Goal: Information Seeking & Learning: Learn about a topic

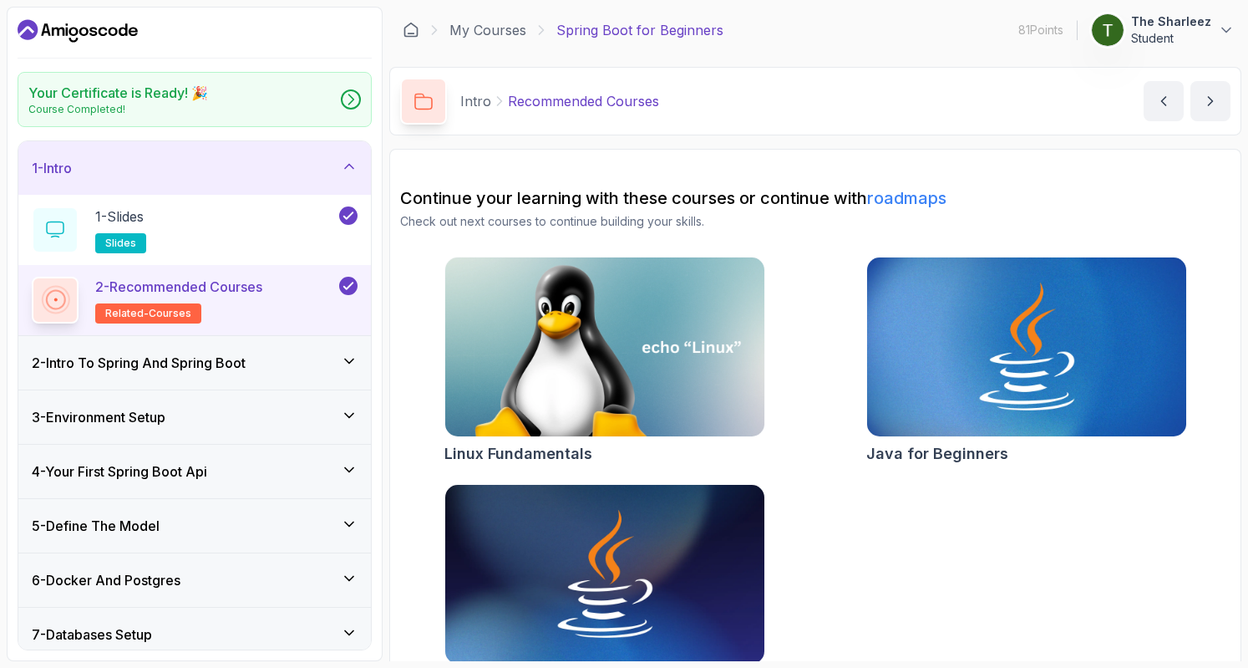
click at [316, 363] on div "2 - Intro To Spring And Spring Boot" at bounding box center [195, 363] width 326 height 20
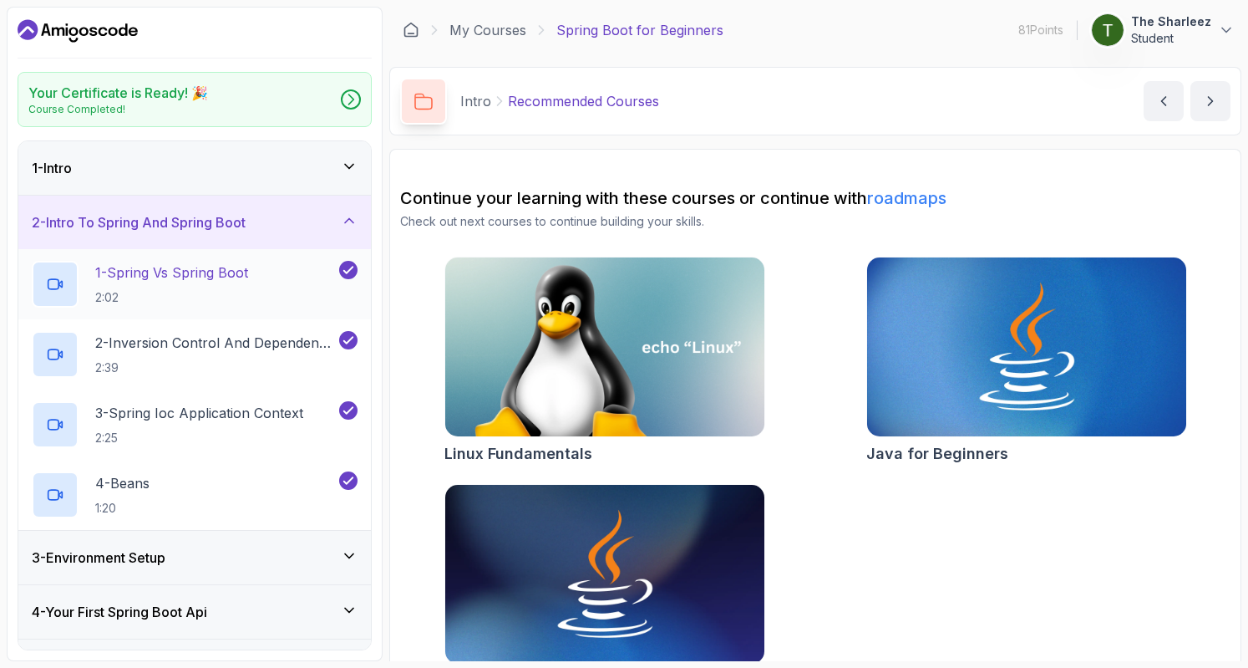
click at [204, 258] on div "1 - Spring Vs Spring Boot 2:02" at bounding box center [194, 284] width 353 height 70
click at [211, 277] on p "1 - Spring Vs Spring Boot" at bounding box center [171, 272] width 153 height 20
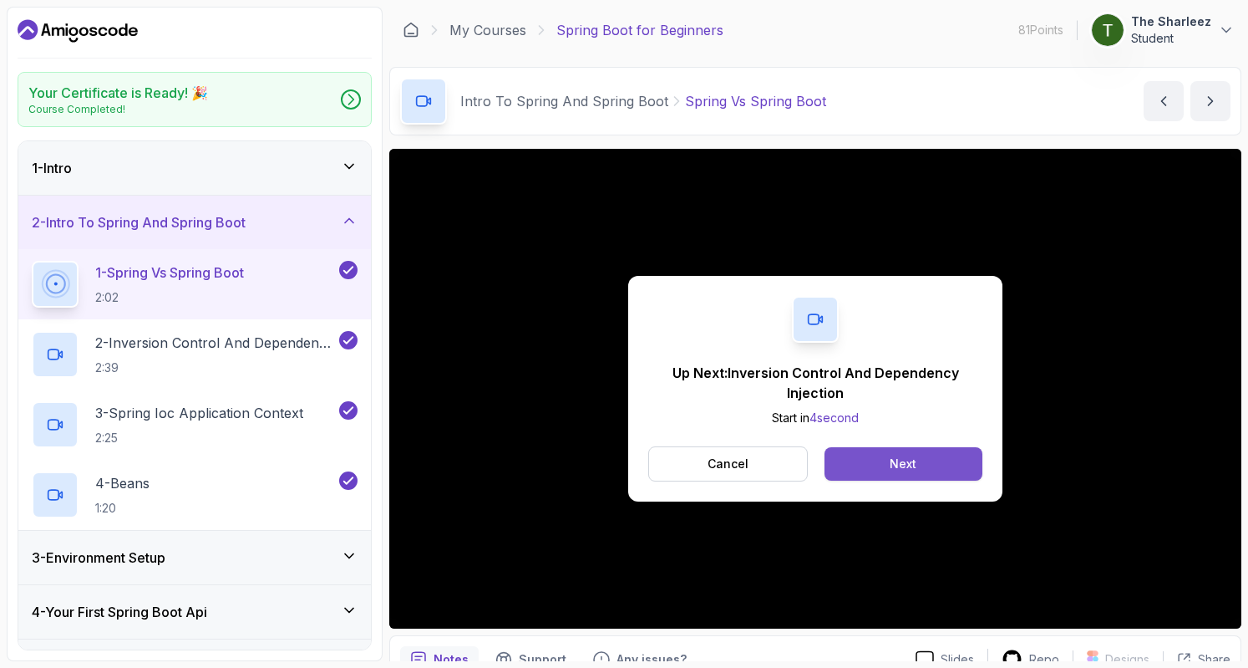
click at [930, 464] on button "Next" at bounding box center [904, 463] width 158 height 33
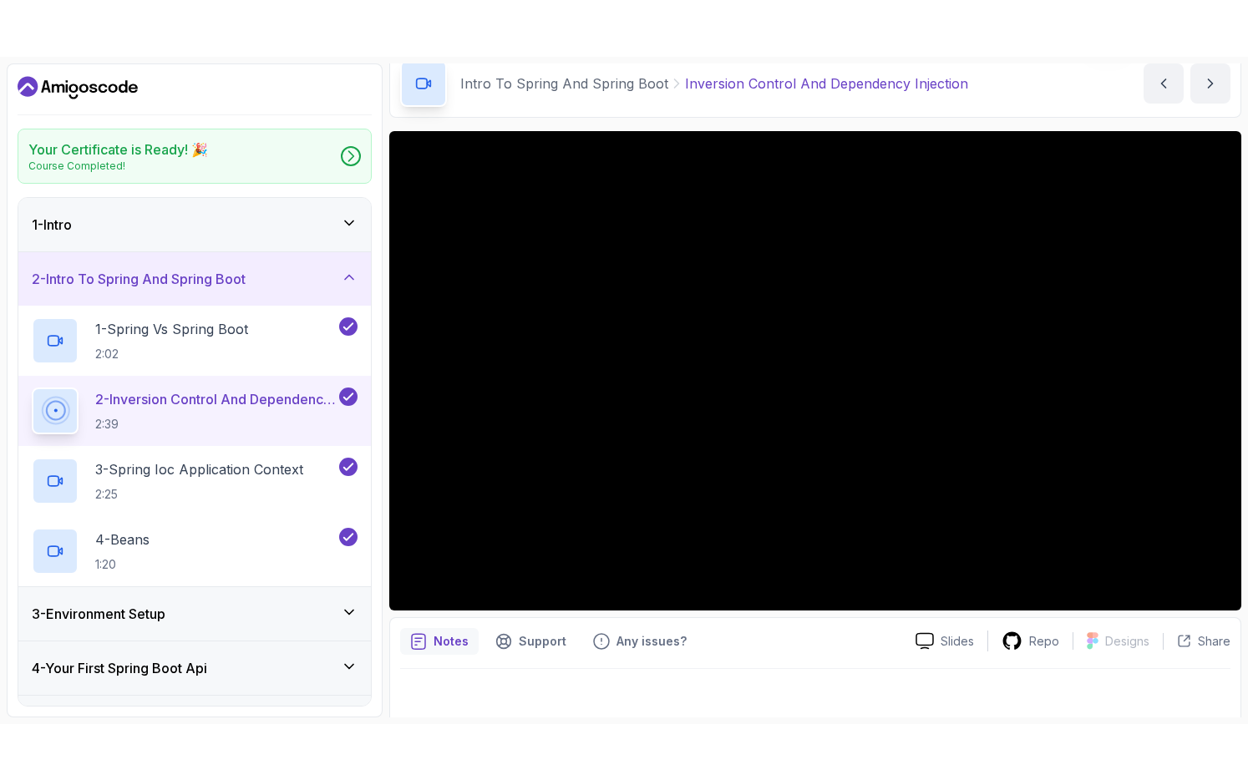
scroll to position [82, 0]
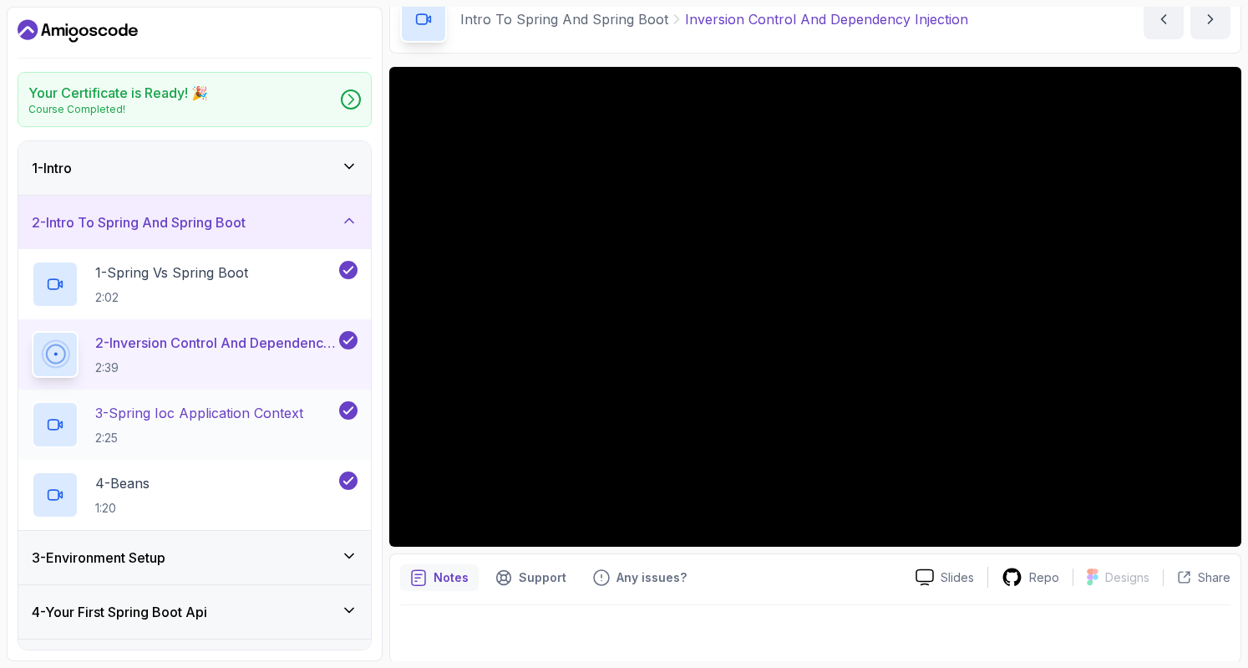
click at [251, 435] on p "2:25" at bounding box center [199, 437] width 208 height 17
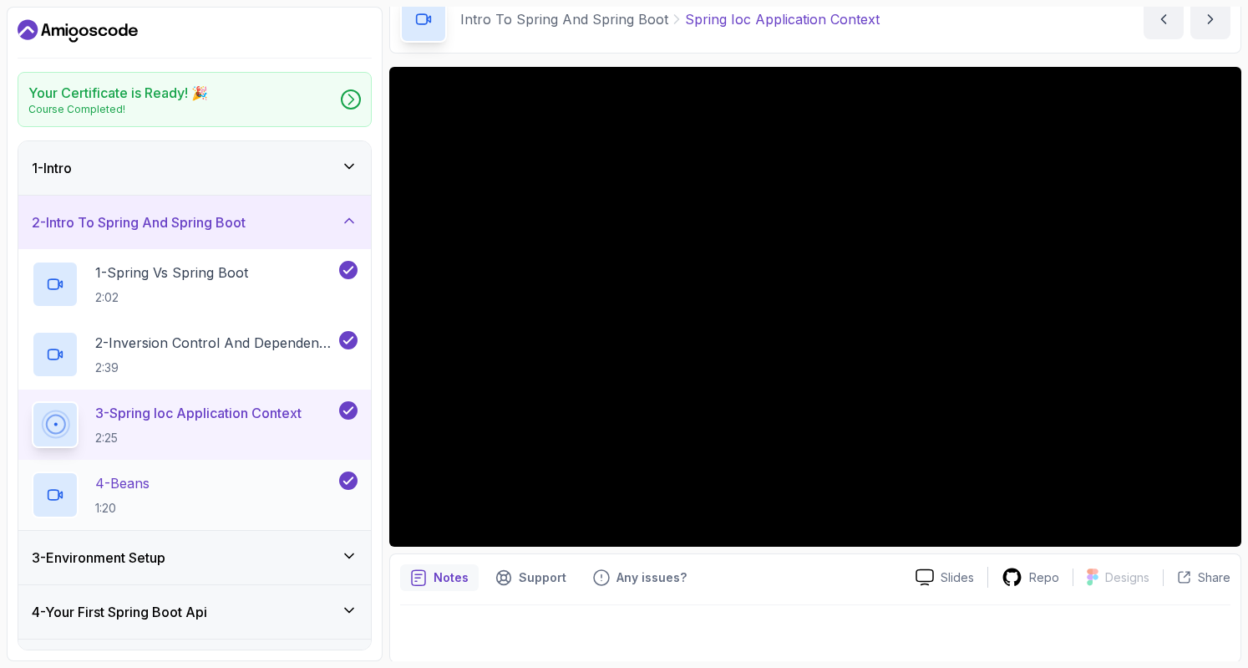
click at [251, 492] on div "4 - Beans 1:20" at bounding box center [184, 494] width 304 height 47
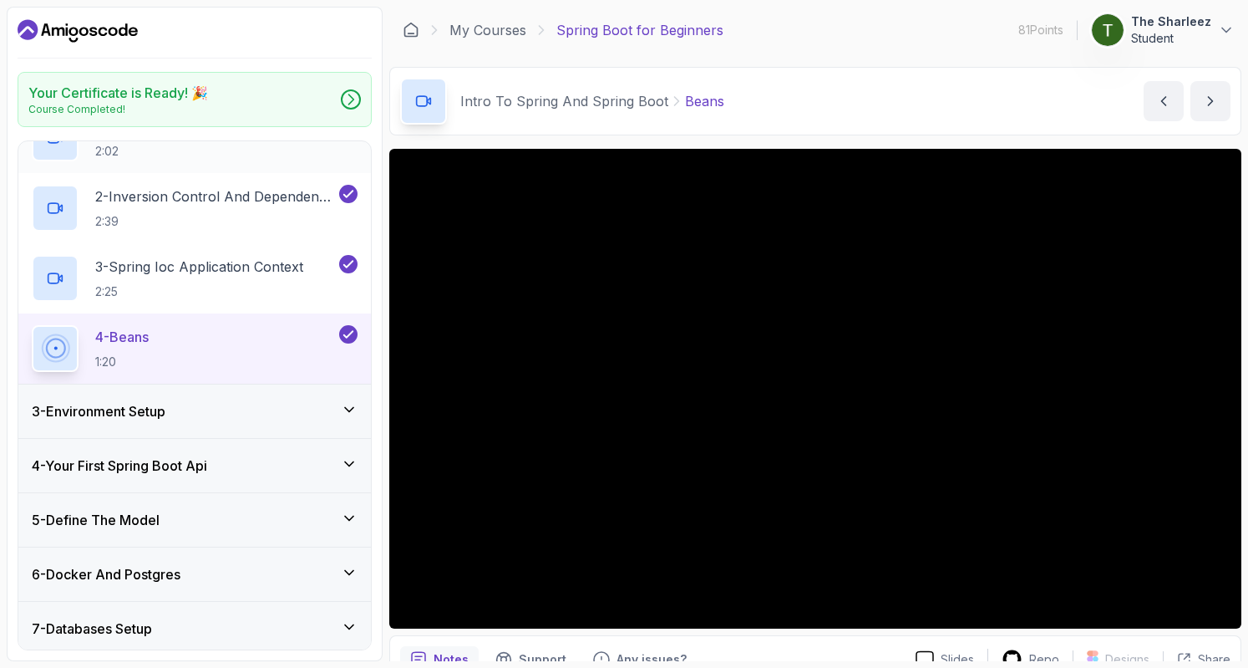
scroll to position [151, 0]
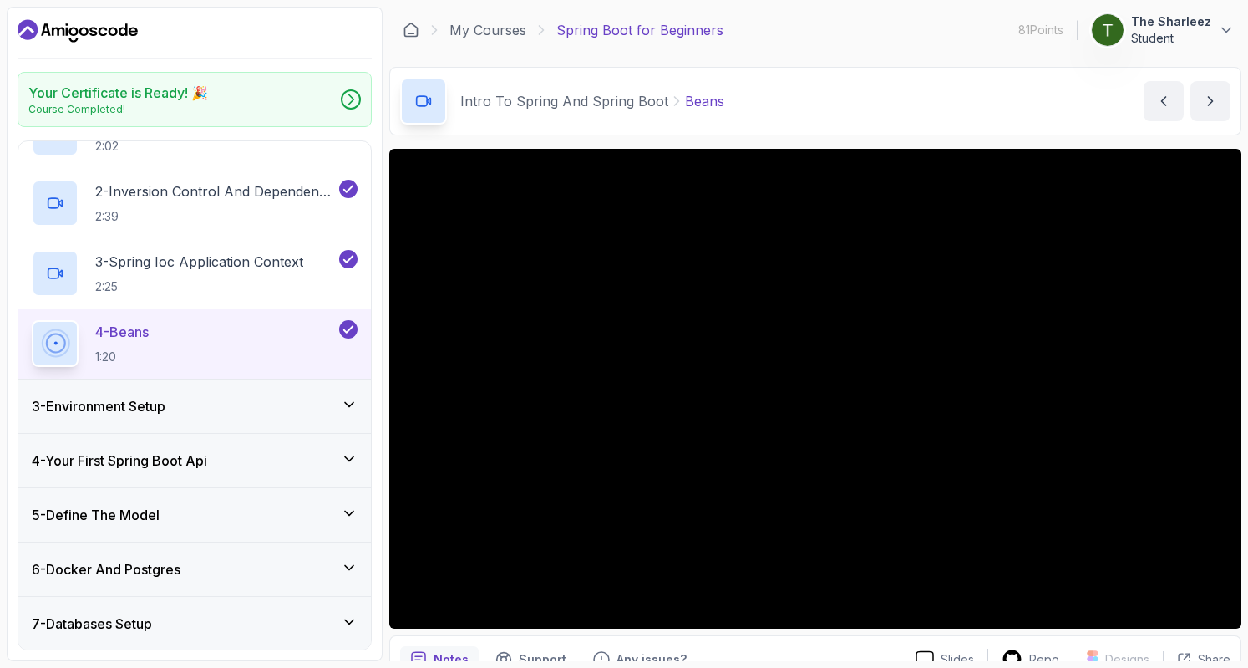
click at [236, 392] on div "3 - Environment Setup" at bounding box center [194, 405] width 353 height 53
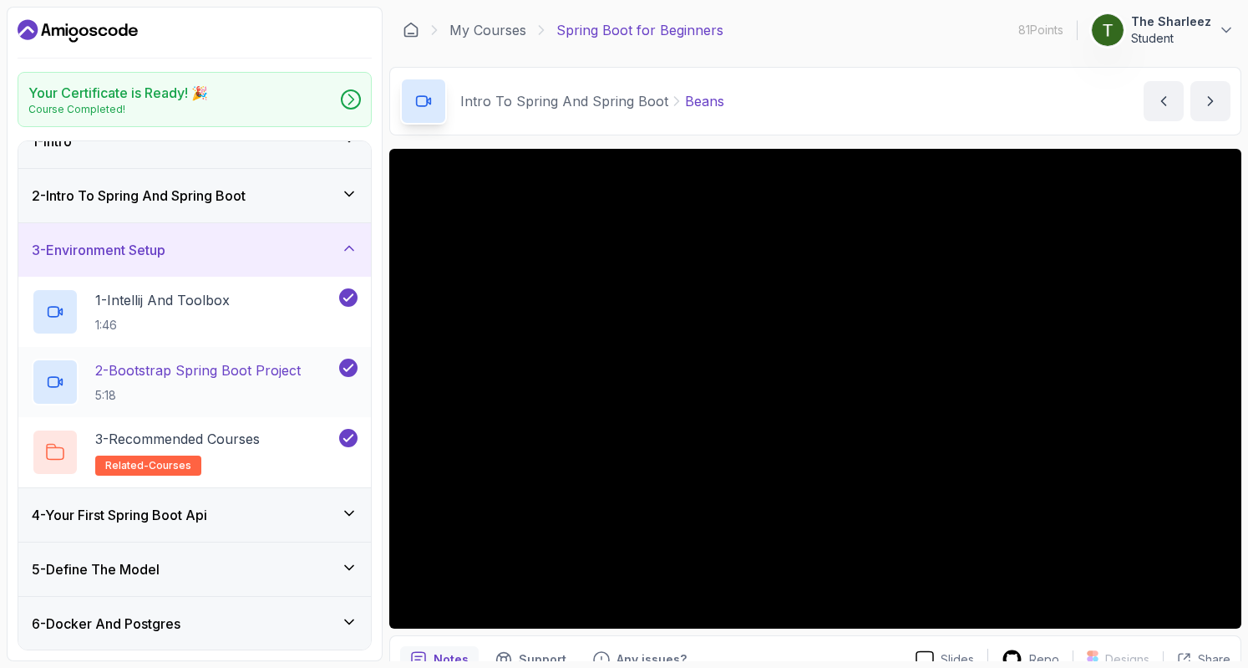
scroll to position [26, 0]
click at [207, 302] on p "1 - Intellij And Toolbox" at bounding box center [162, 301] width 135 height 20
